Goal: Task Accomplishment & Management: Manage account settings

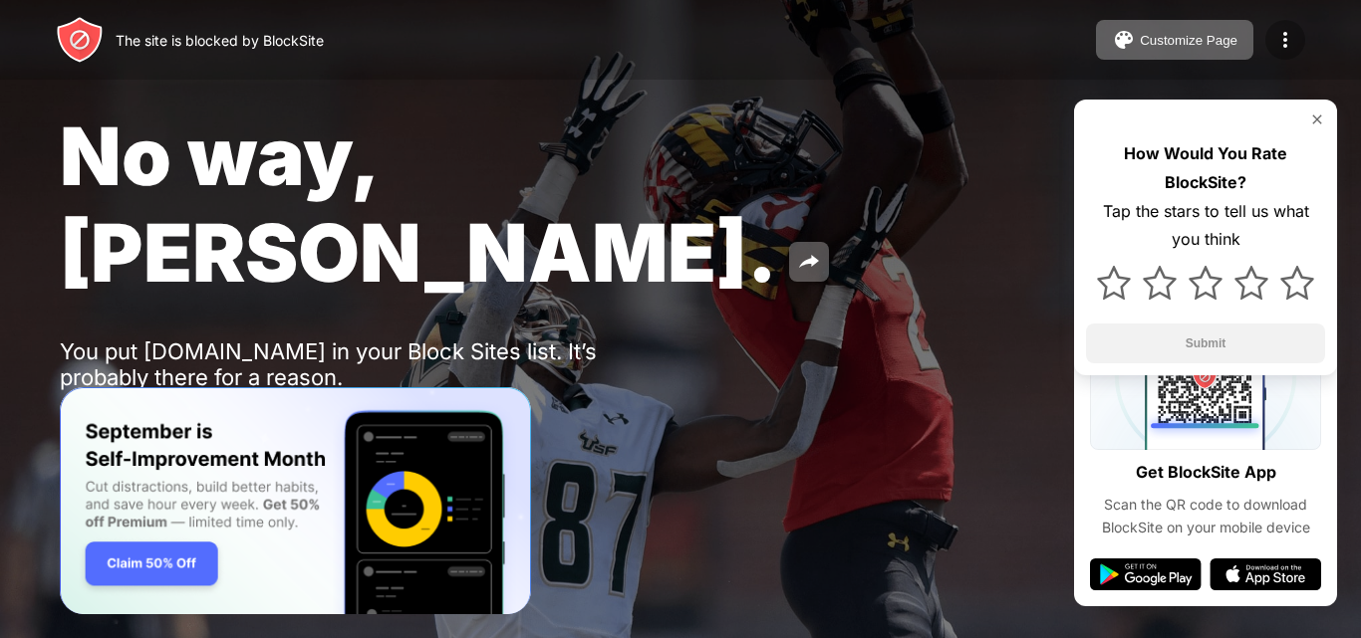
click at [1281, 45] on img at bounding box center [1285, 40] width 24 height 24
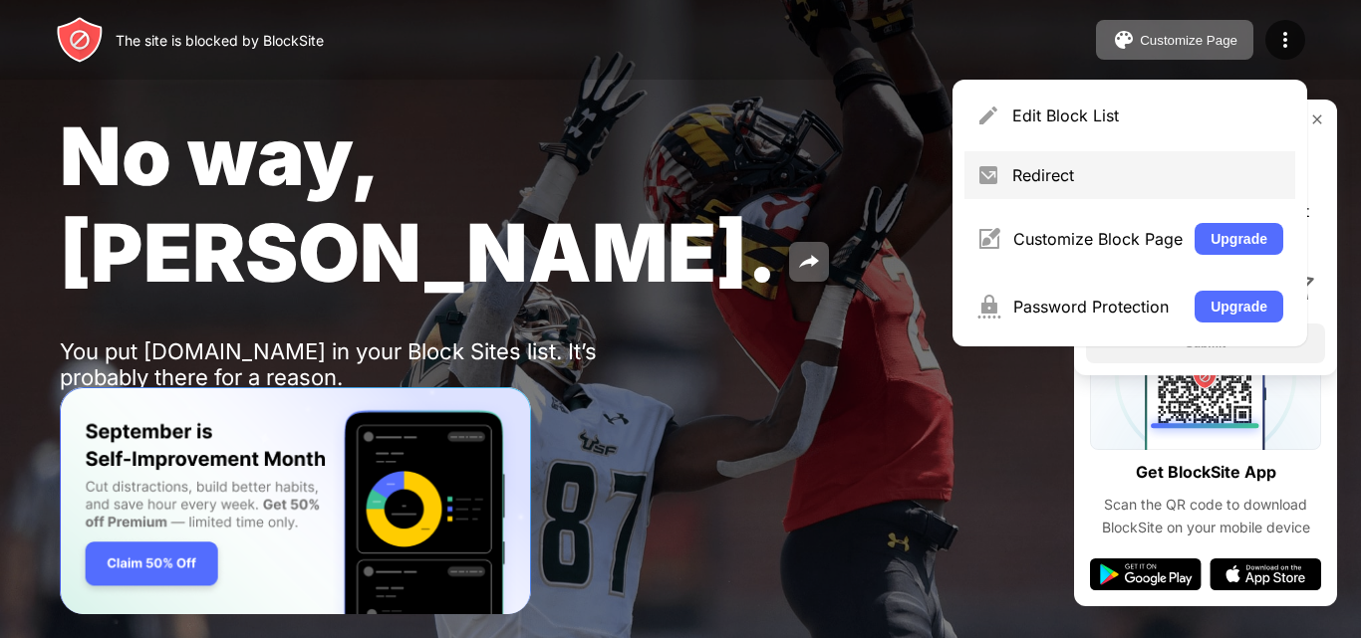
click at [1038, 177] on div "Redirect" at bounding box center [1147, 175] width 271 height 20
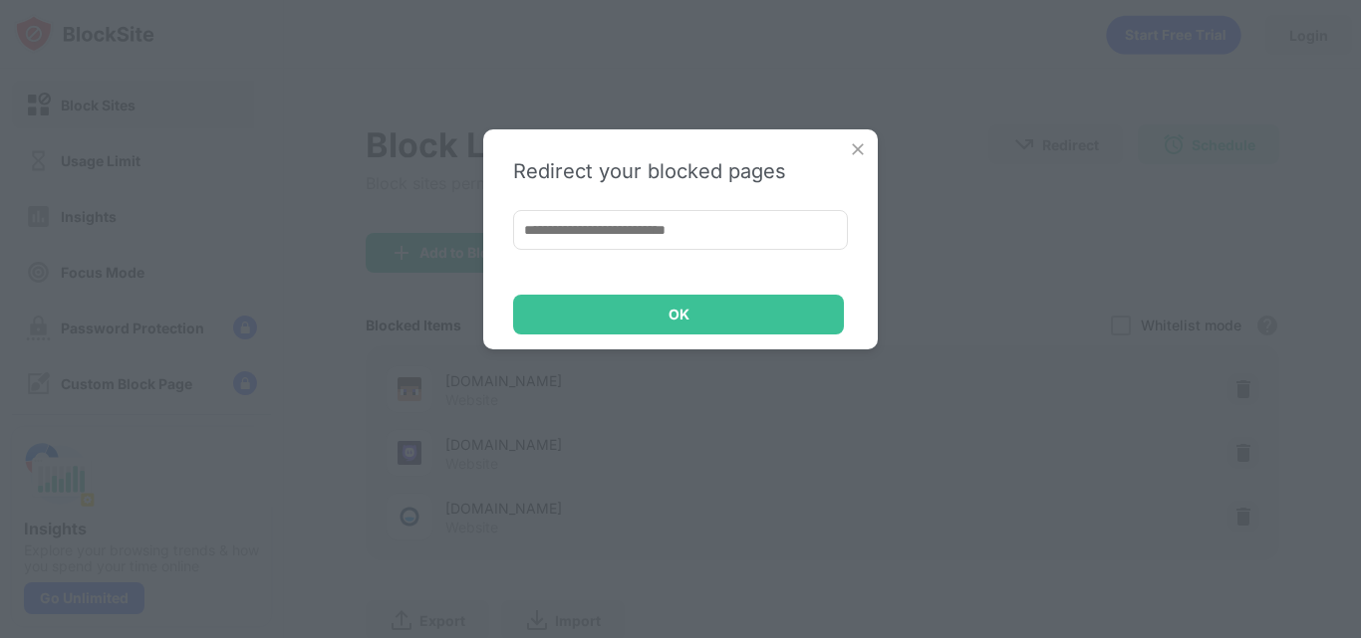
click at [860, 143] on img at bounding box center [858, 149] width 20 height 20
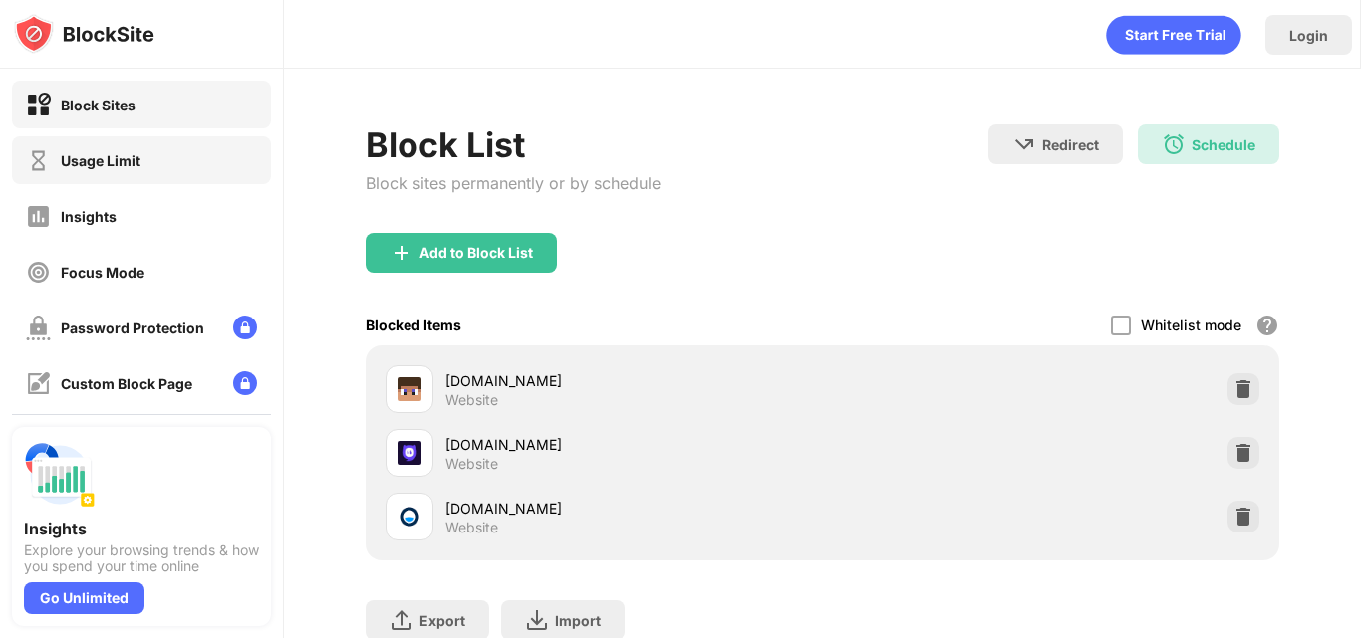
click at [81, 149] on div "Usage Limit" at bounding box center [83, 160] width 115 height 25
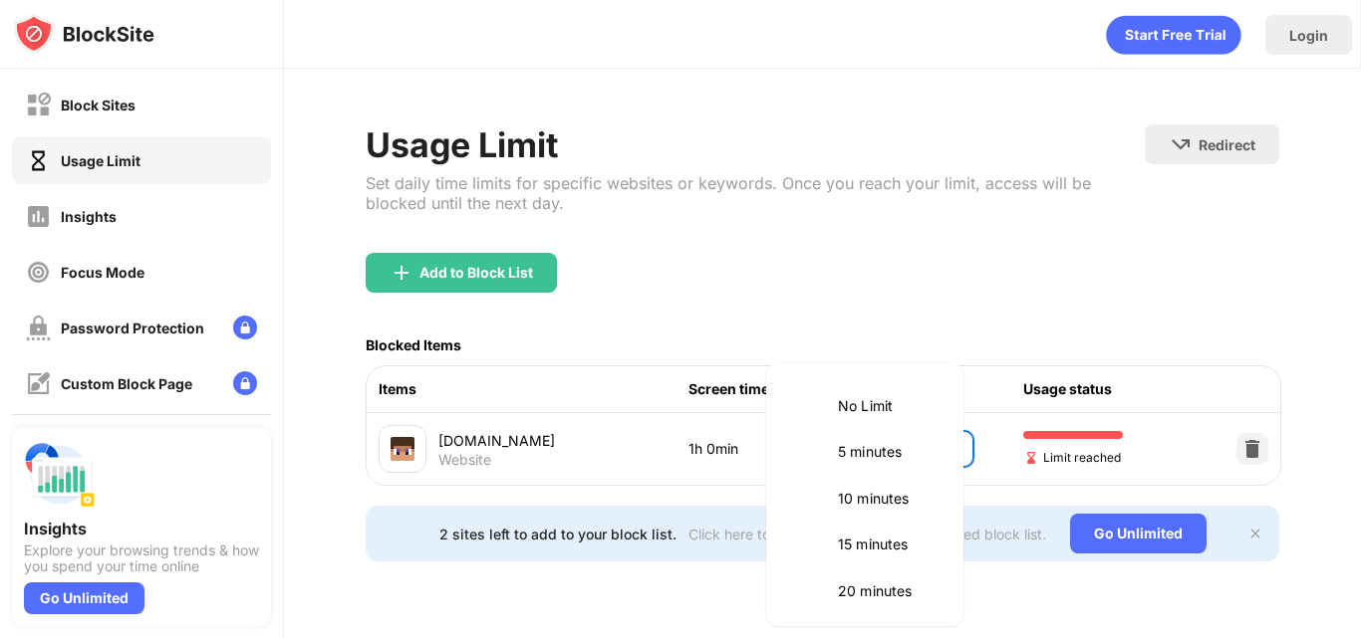
click at [953, 456] on body "Block Sites Usage Limit Insights Focus Mode Password Protection Custom Block Pa…" at bounding box center [680, 319] width 1361 height 638
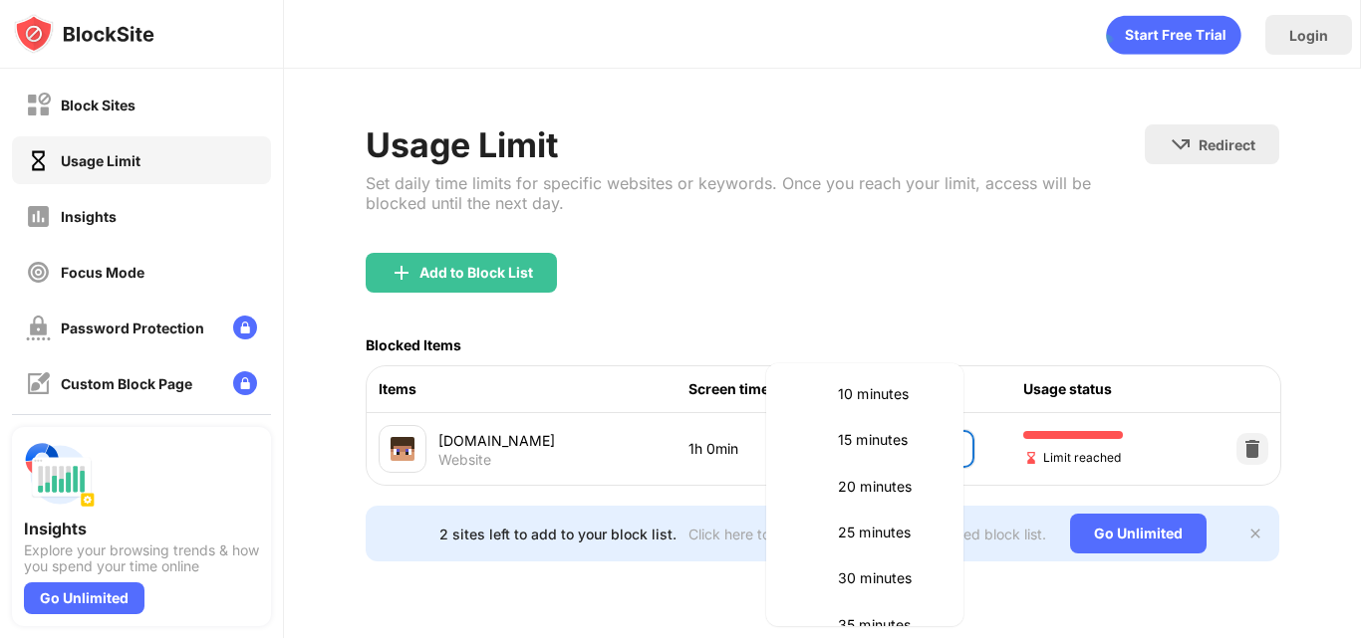
scroll to position [68, 0]
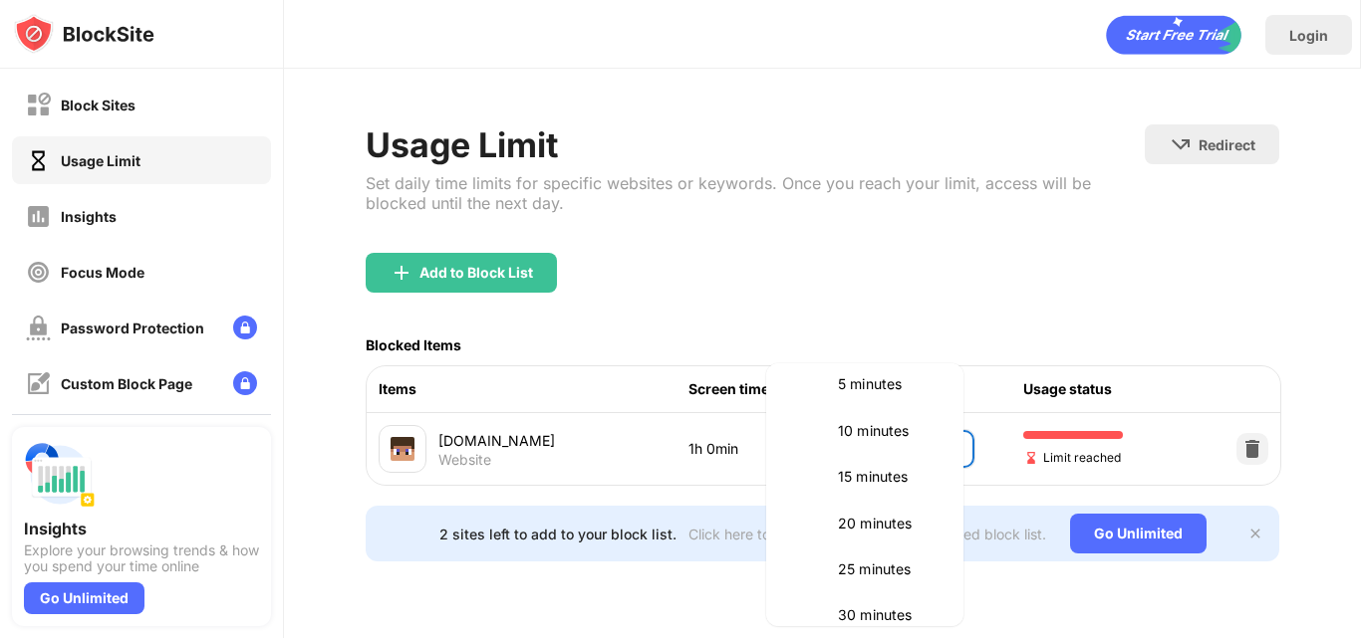
click at [900, 452] on li "10 minutes" at bounding box center [864, 431] width 173 height 46
type input "**"
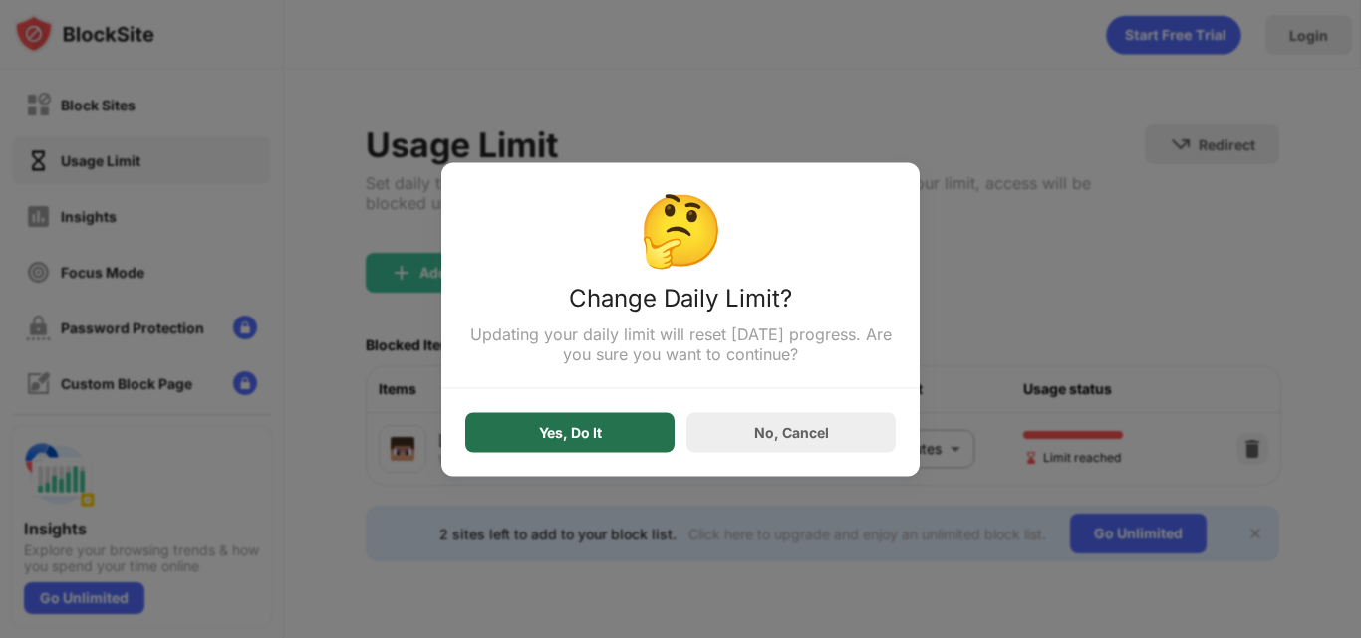
click at [579, 431] on div "Yes, Do It" at bounding box center [570, 432] width 63 height 16
